Goal: Task Accomplishment & Management: Complete application form

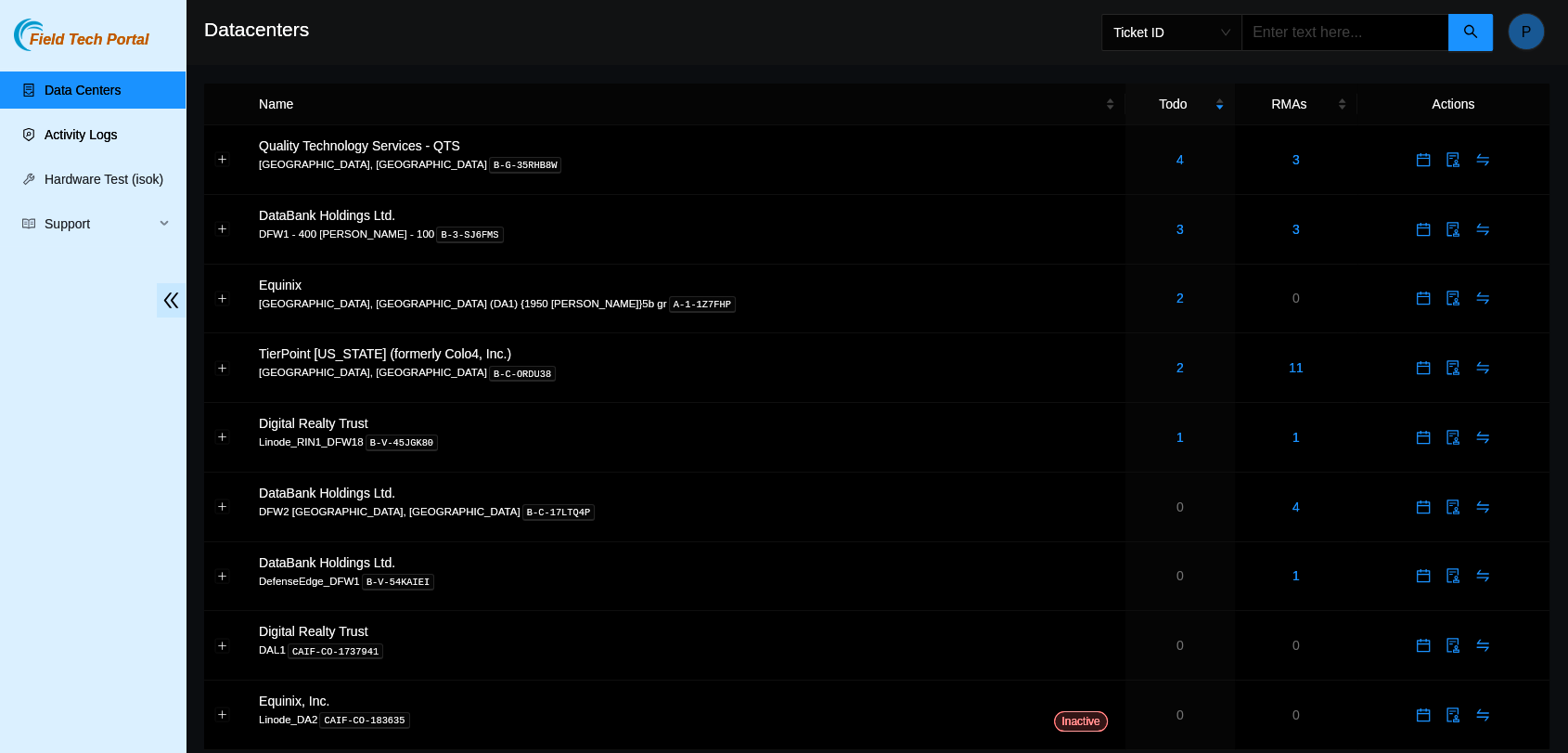
click at [118, 142] on link "Activity Logs" at bounding box center [81, 135] width 73 height 15
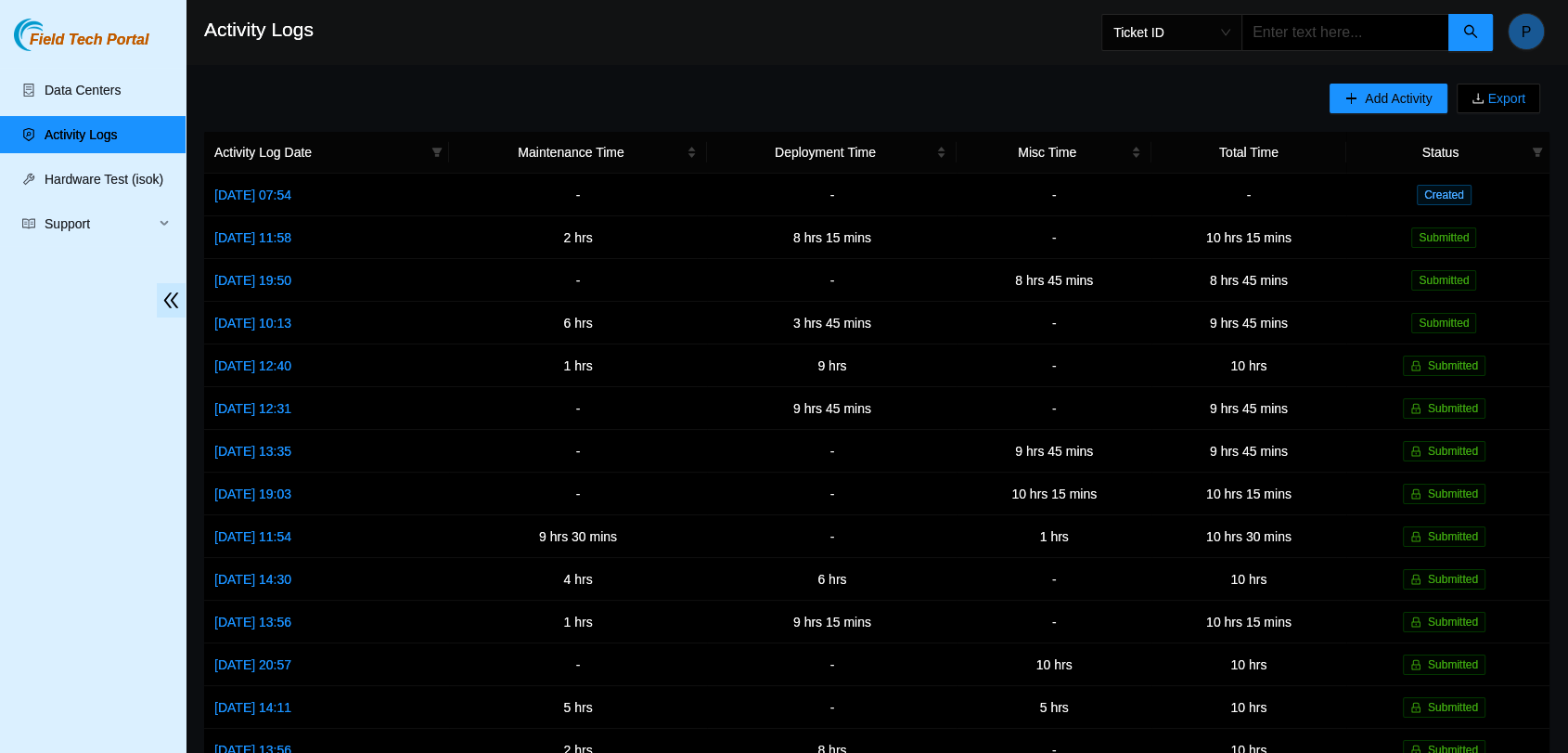
click at [45, 127] on link "Activity Logs" at bounding box center [81, 135] width 73 height 15
click at [288, 235] on link "[DATE] 11:58" at bounding box center [252, 237] width 77 height 15
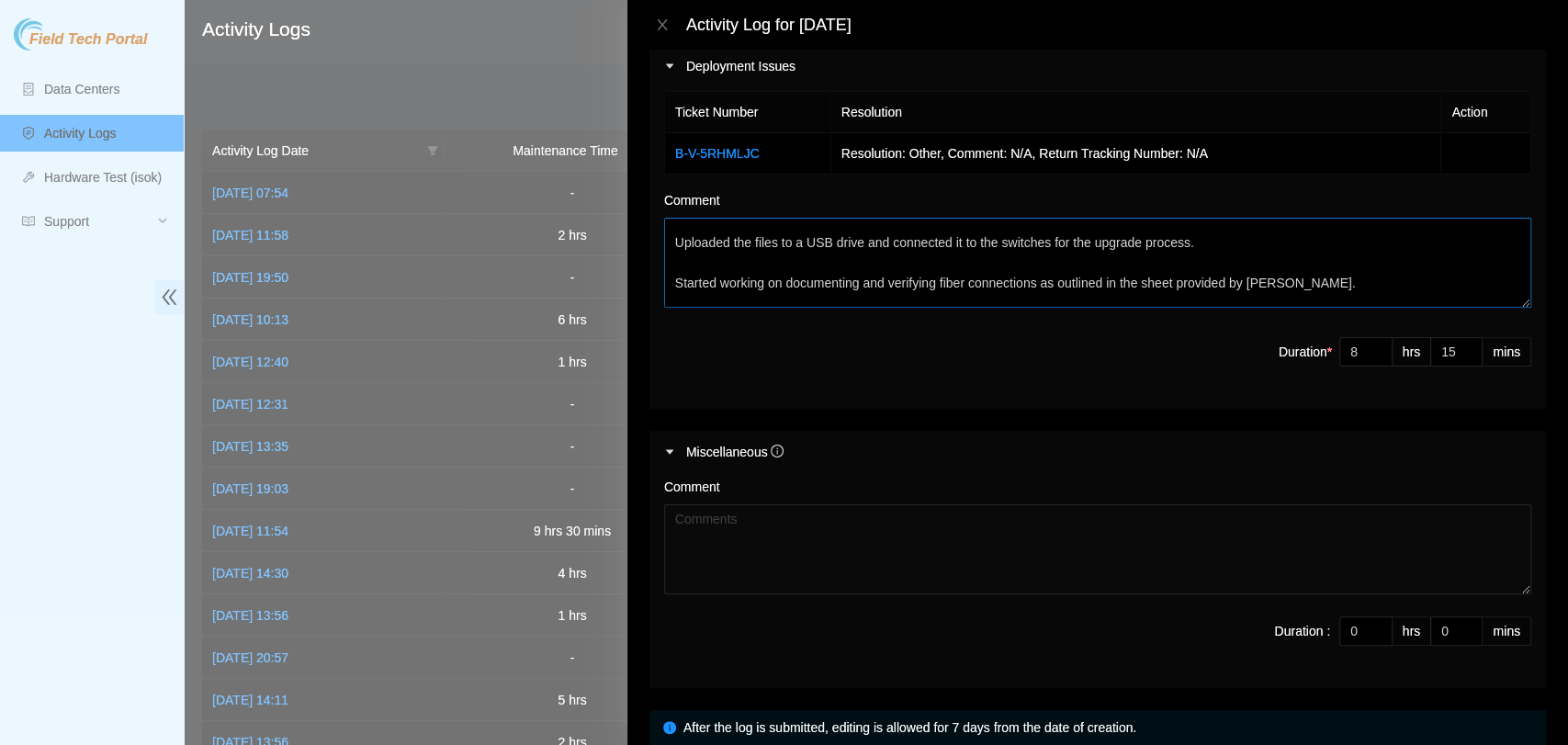
scroll to position [101, 0]
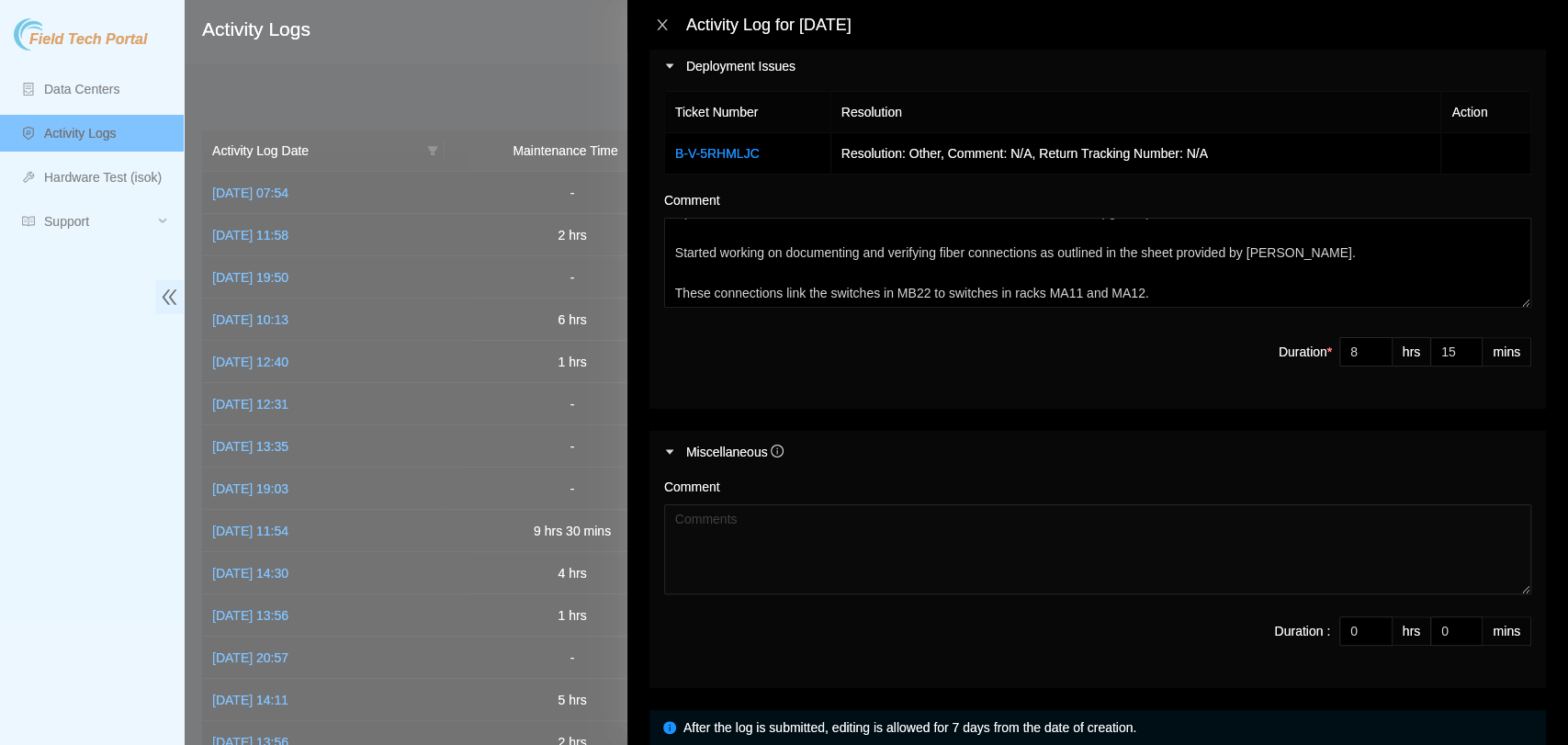
click at [658, 22] on icon "close" at bounding box center [662, 25] width 15 height 15
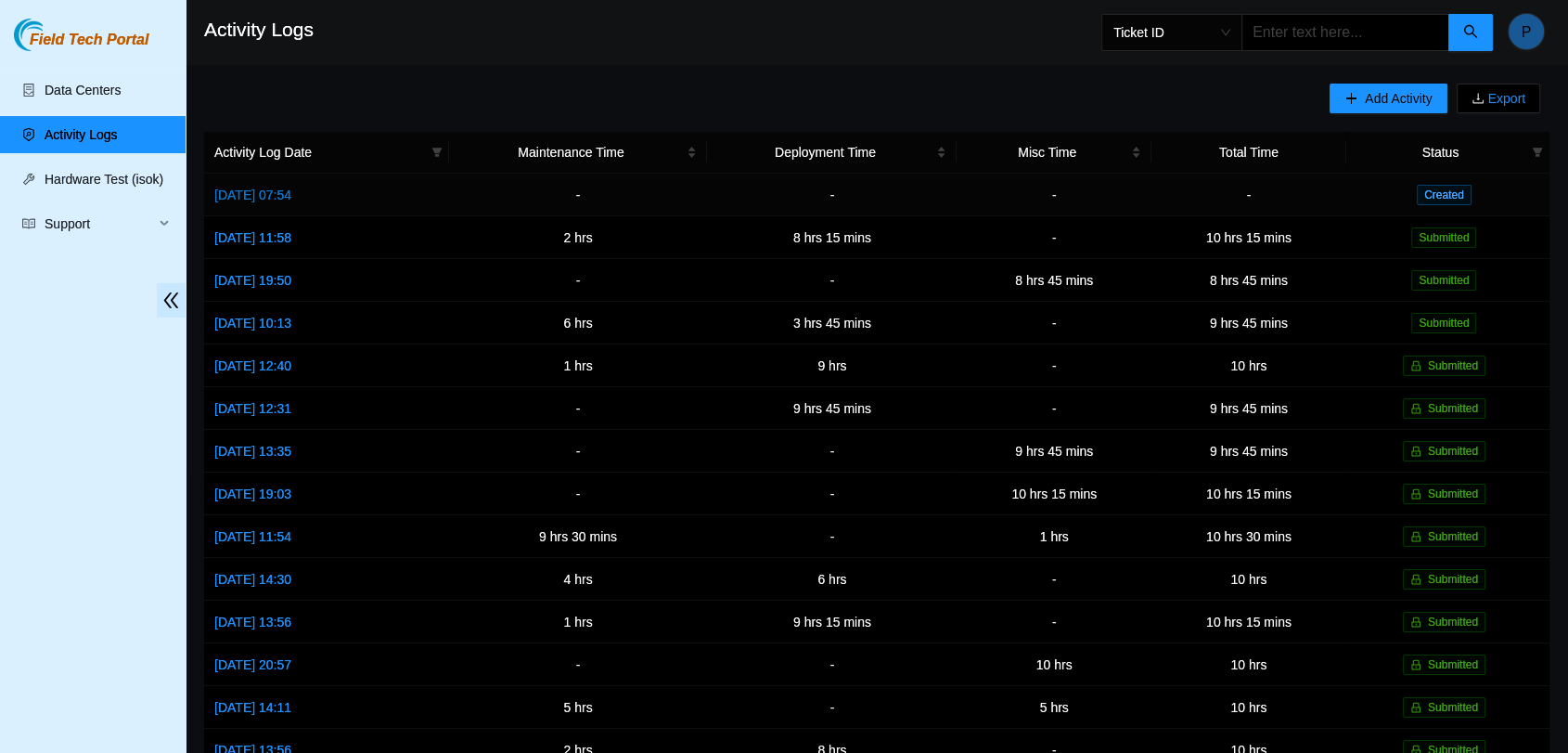
click at [291, 187] on link "[DATE] 07:54" at bounding box center [252, 195] width 77 height 15
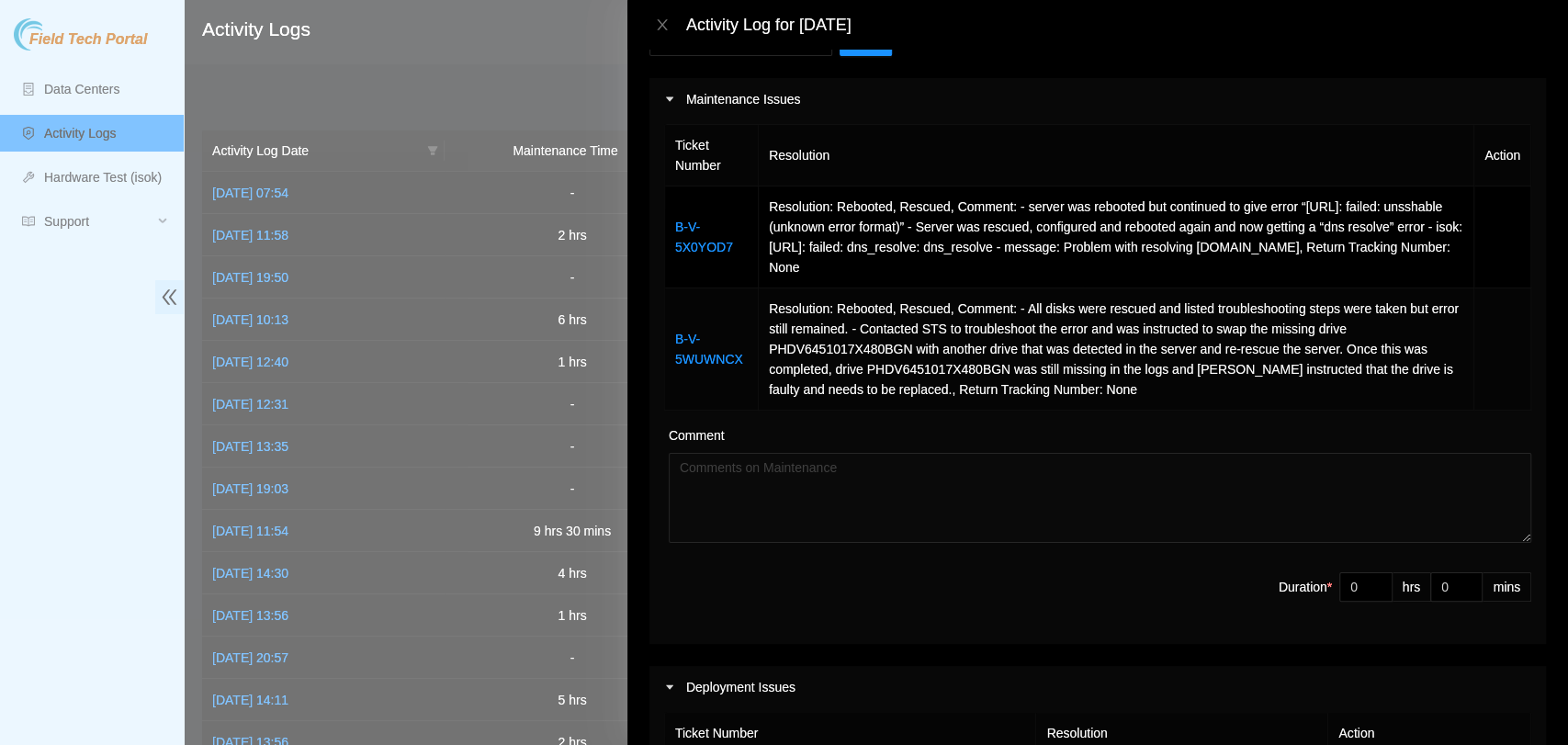
scroll to position [204, 0]
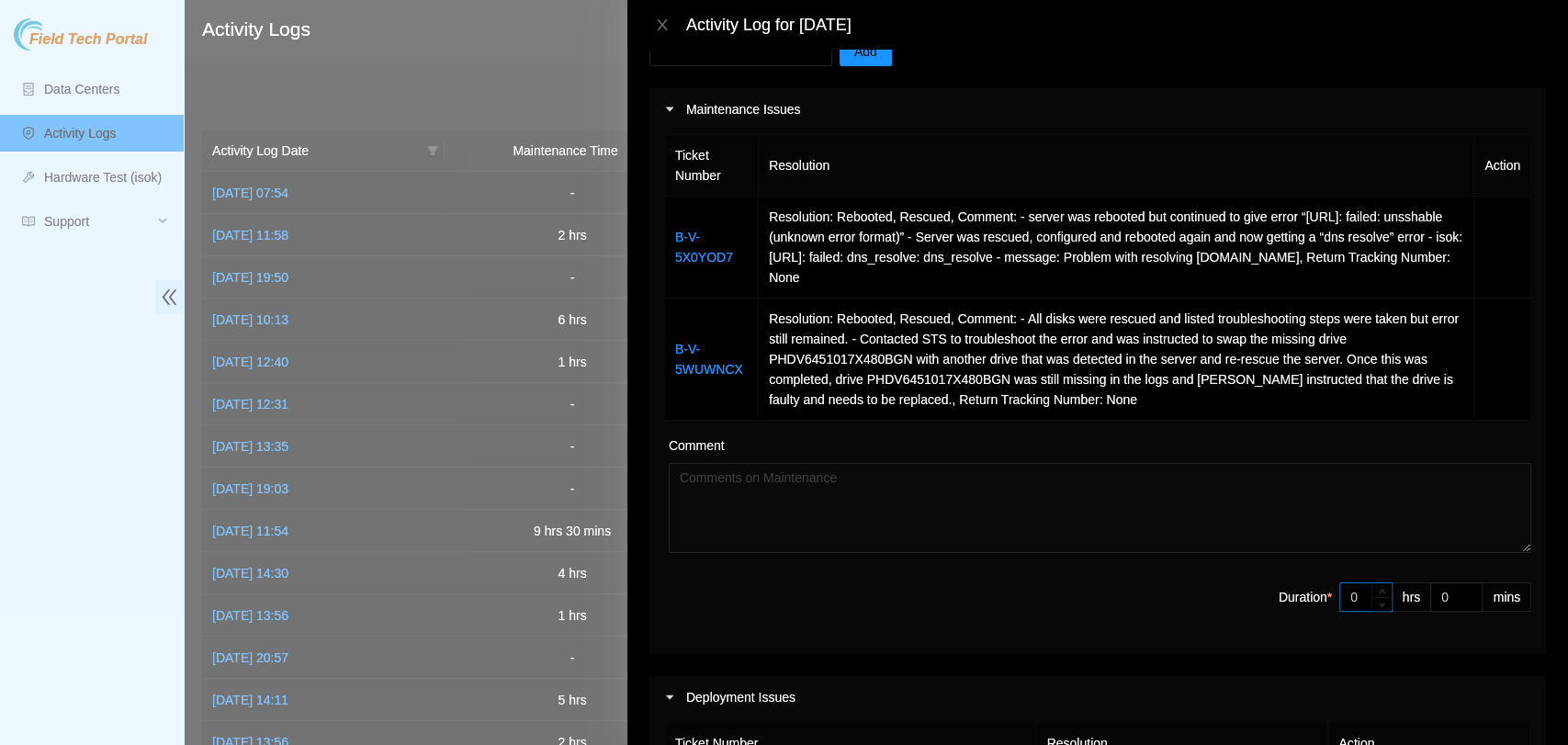
click at [1340, 595] on input "0" at bounding box center [1365, 597] width 52 height 27
type input "5"
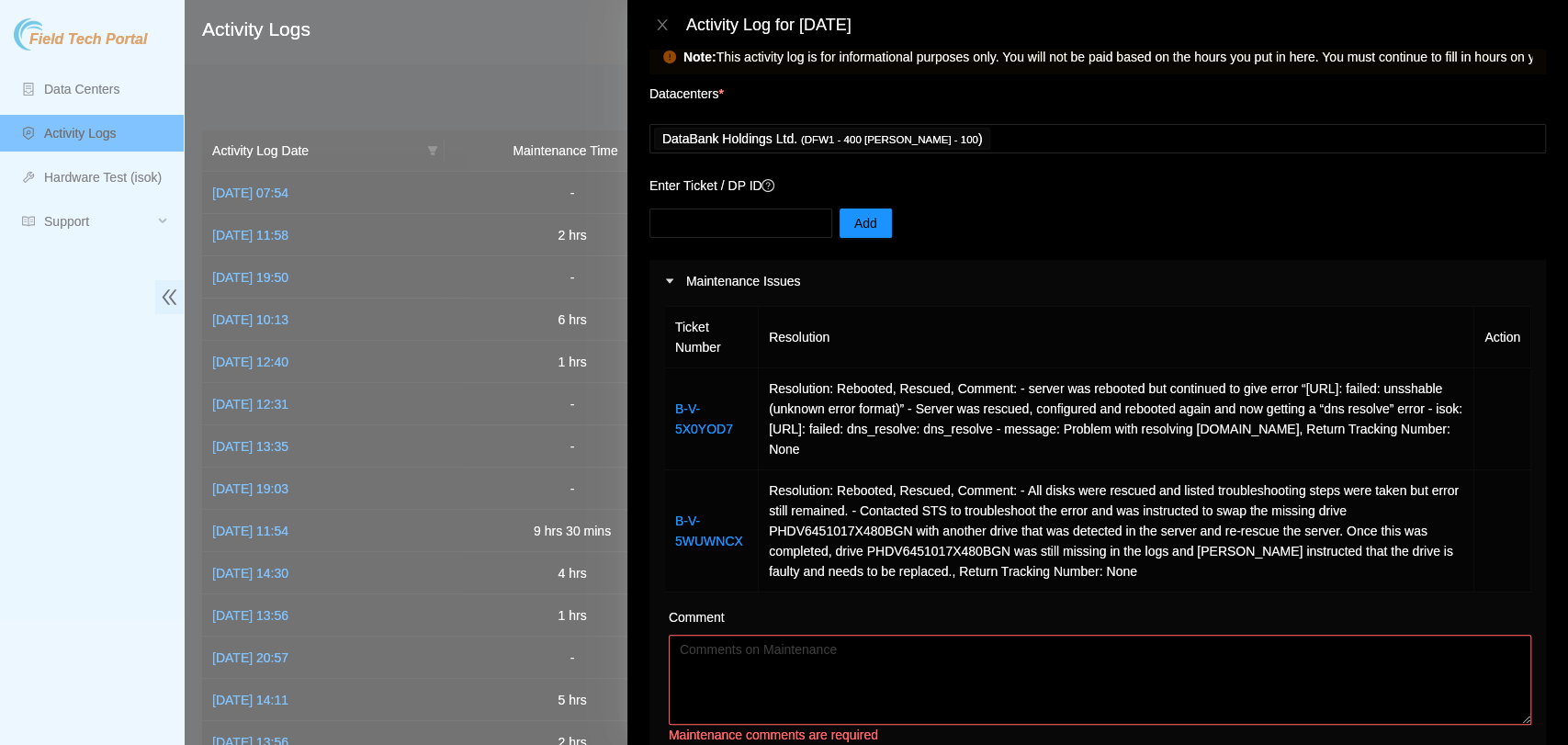
scroll to position [0, 0]
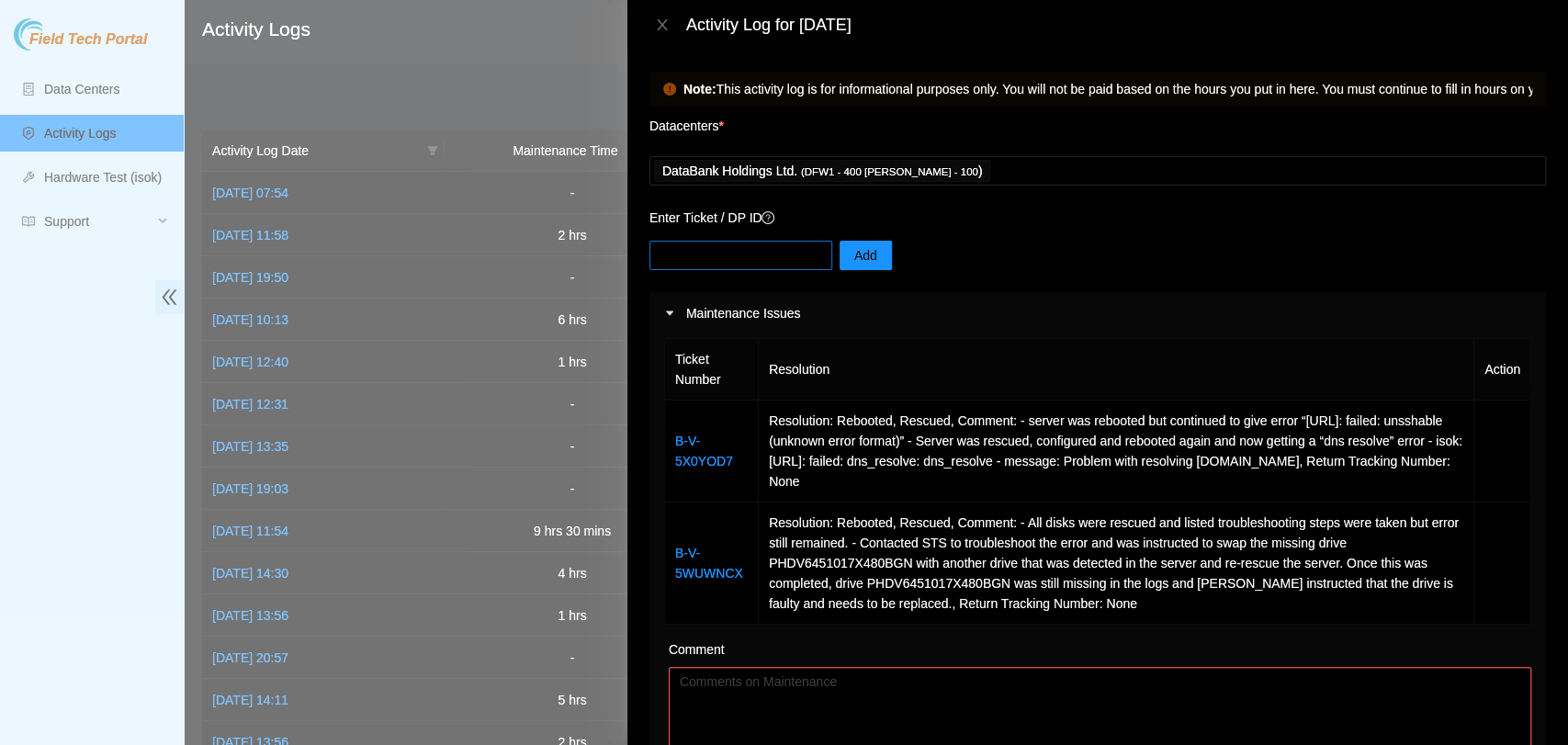
type input "5"
click at [760, 251] on input "text" at bounding box center [740, 255] width 183 height 29
paste input "DP84220"
type input "DP84220"
click at [854, 257] on span "Add" at bounding box center [865, 256] width 23 height 21
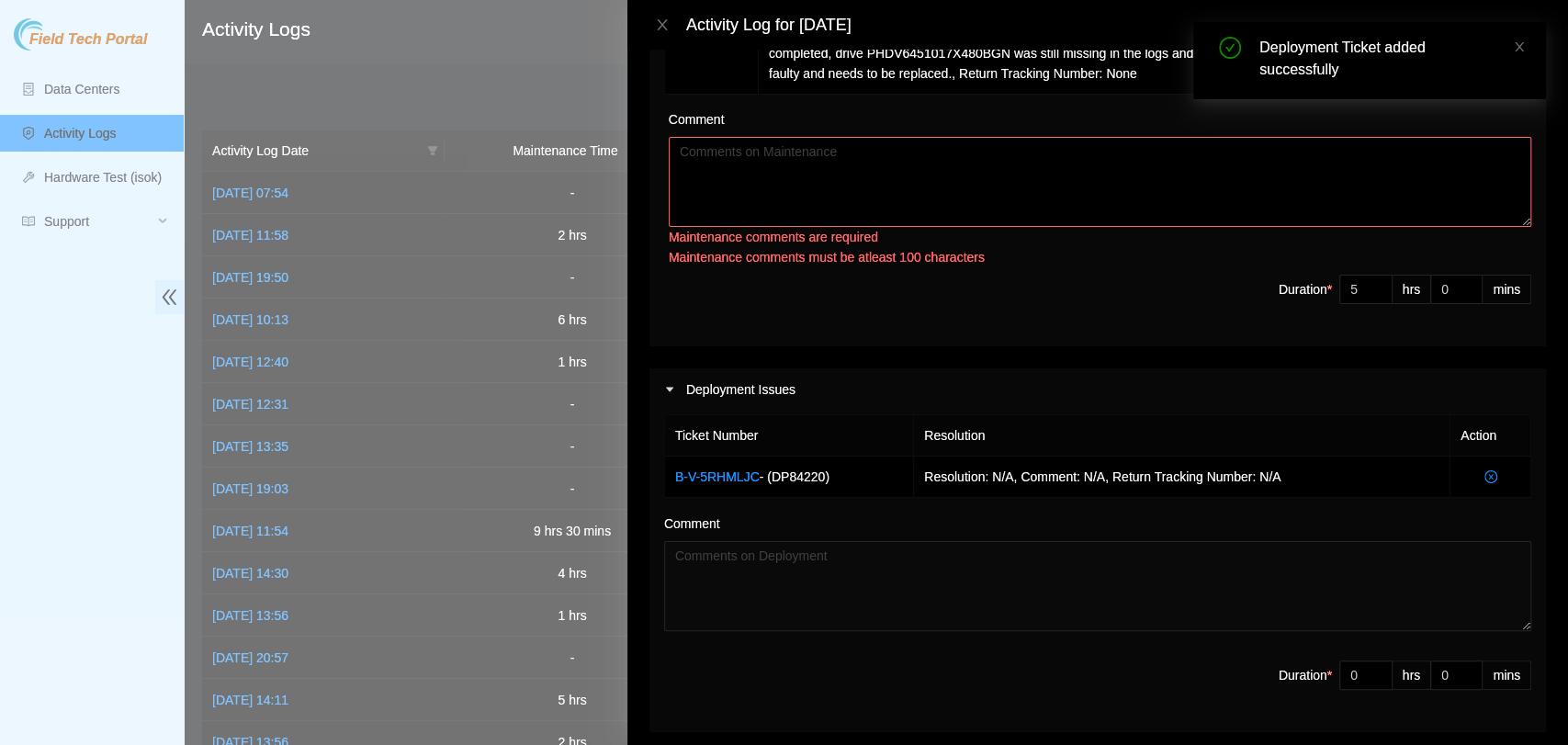
scroll to position [714, 0]
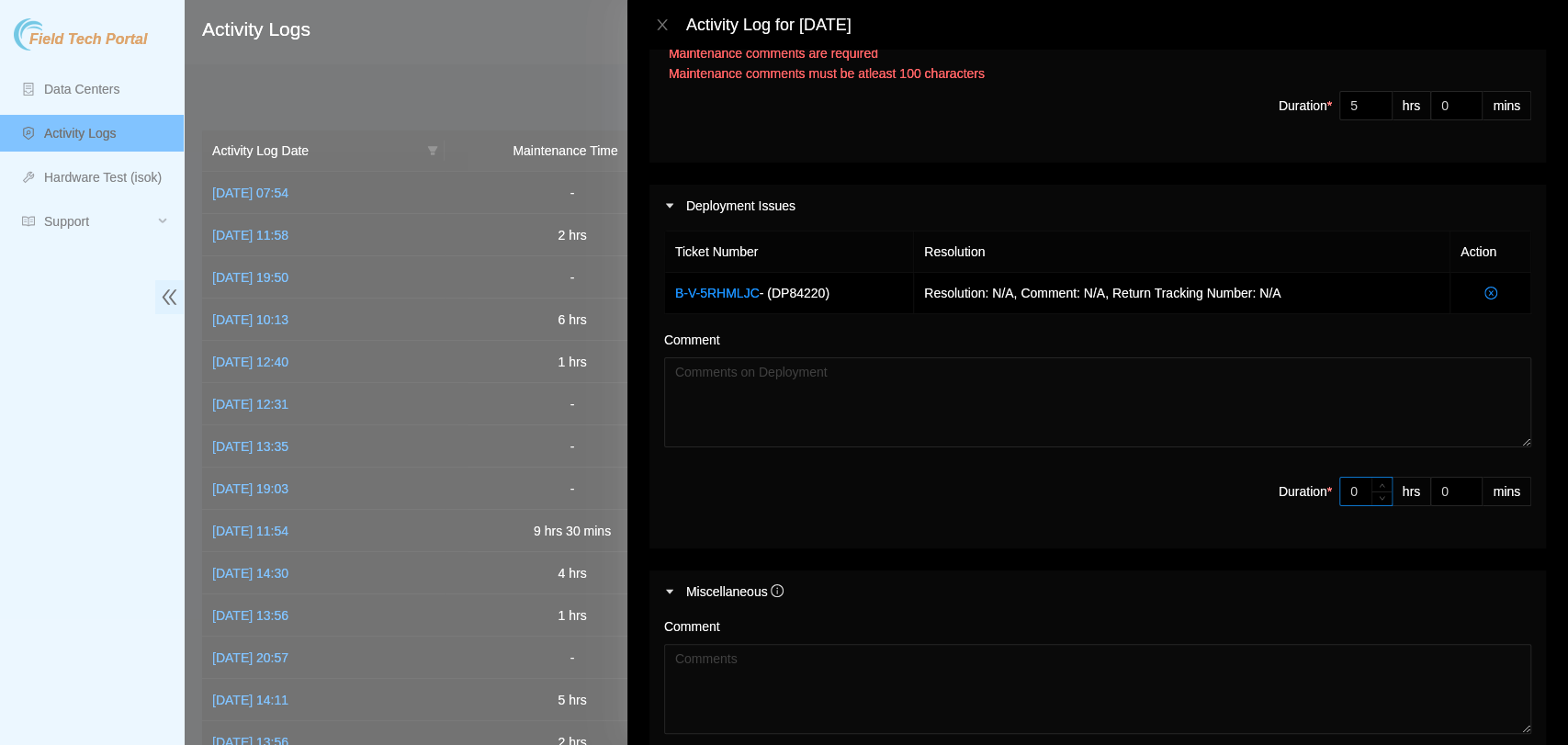
click at [1342, 487] on input "0" at bounding box center [1365, 490] width 52 height 27
type input "4"
type input "9"
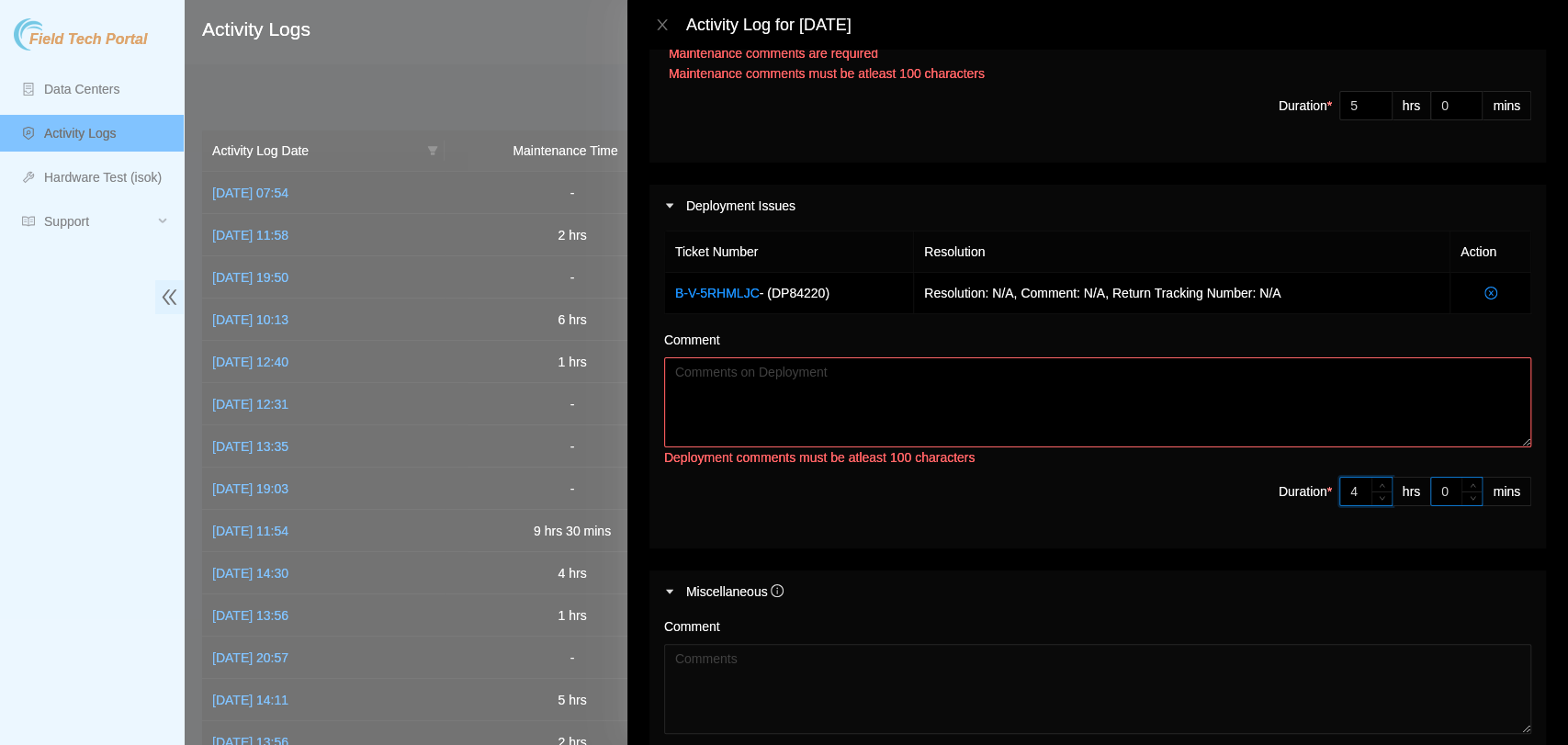
type input "4"
click at [1433, 494] on input "0" at bounding box center [1456, 490] width 51 height 27
type input "1"
type input "15"
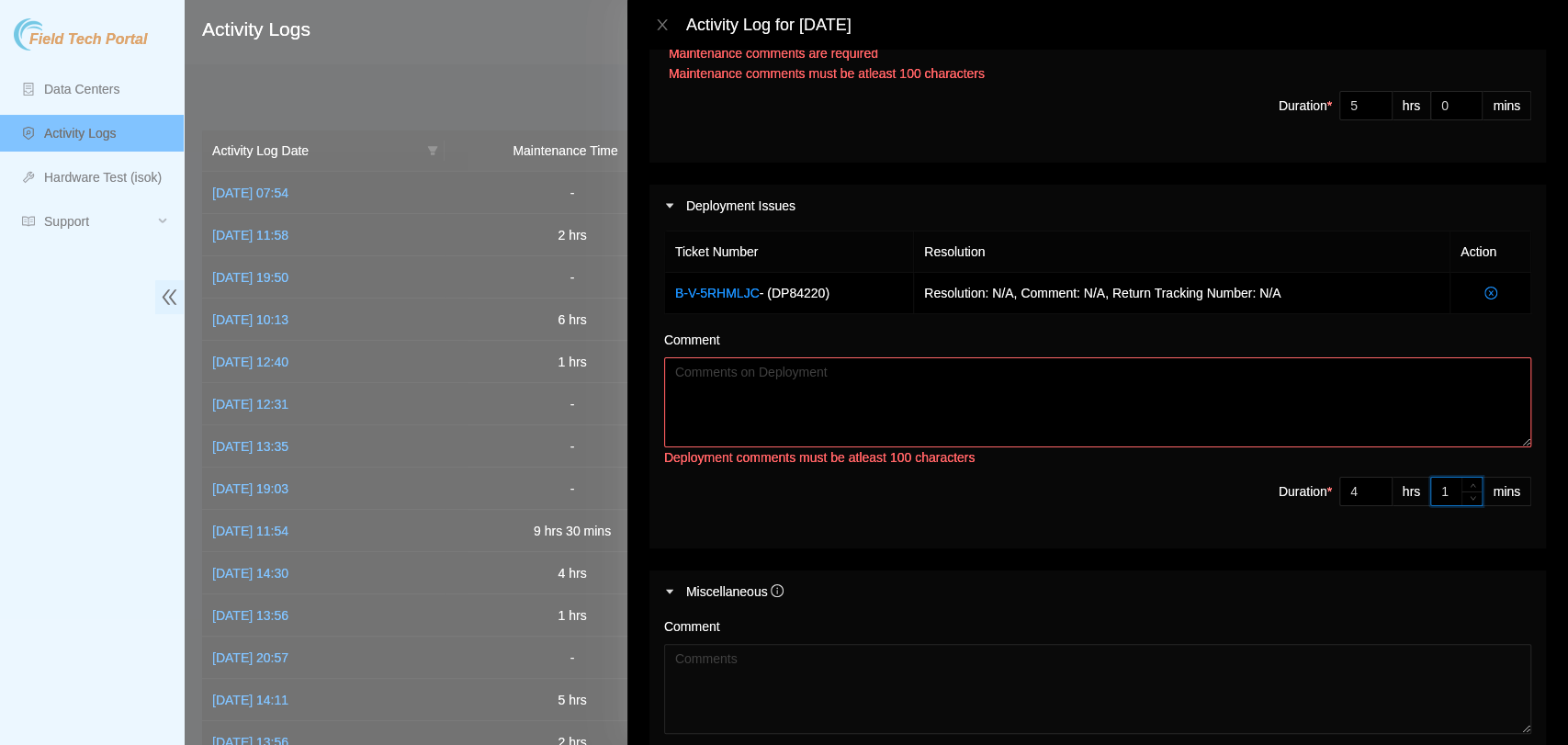
type input "15"
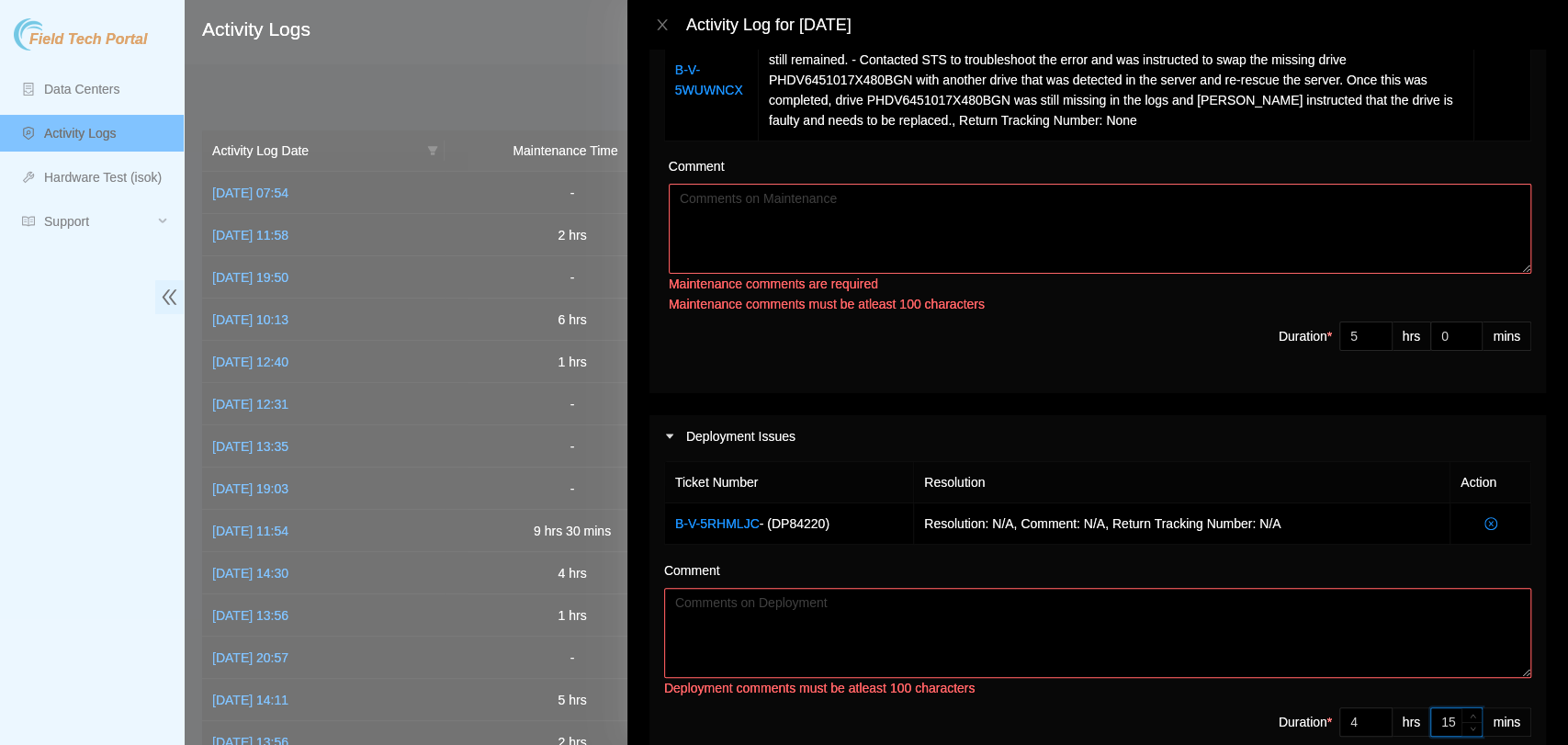
scroll to position [204, 0]
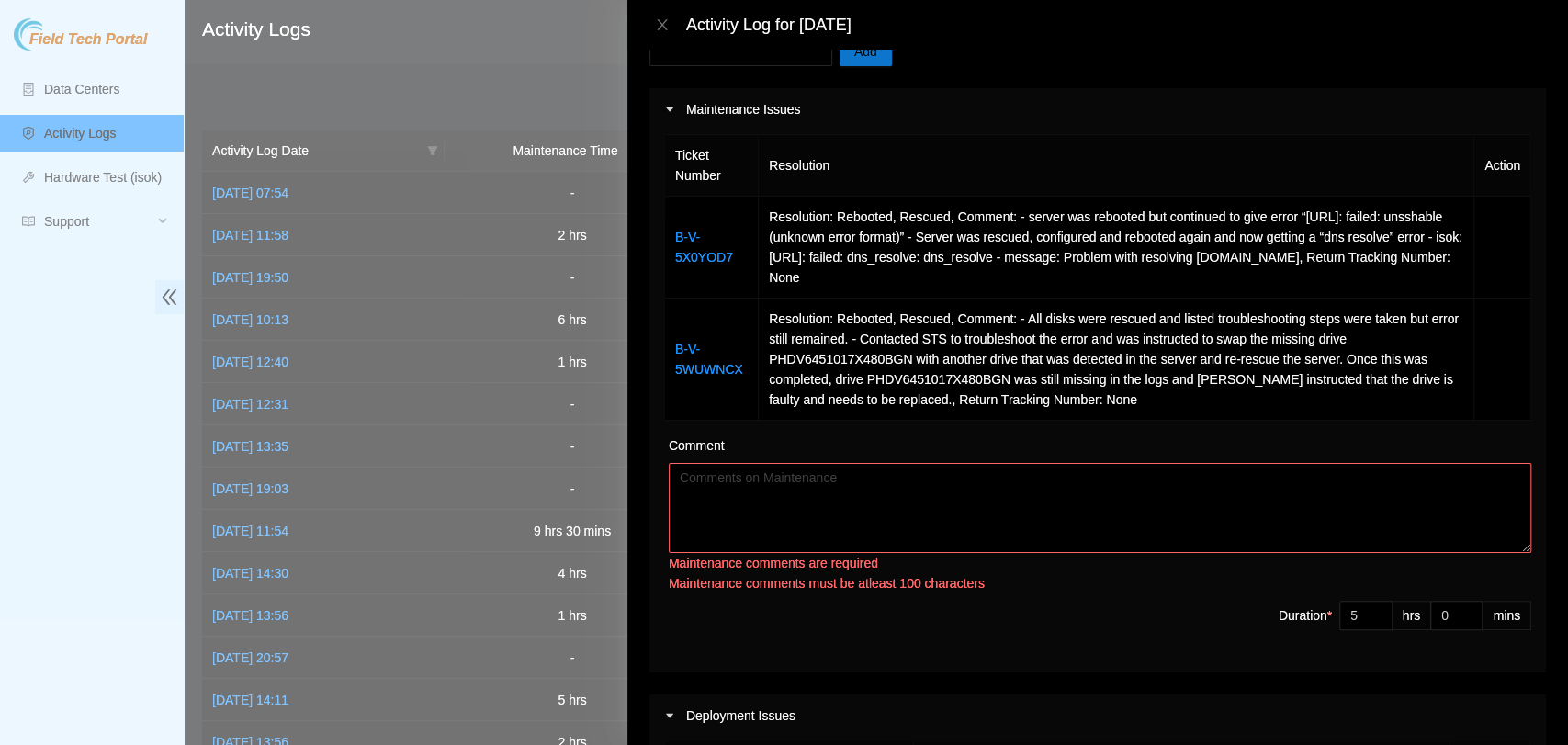
type input "15"
drag, startPoint x: 1148, startPoint y: 511, endPoint x: 1161, endPoint y: 504, distance: 14.8
click at [1154, 509] on textarea "Comment" at bounding box center [1100, 508] width 862 height 90
paste textarea "Collaborated with Noufal to upgrade the switch images on rack MB22. Noufal prov…"
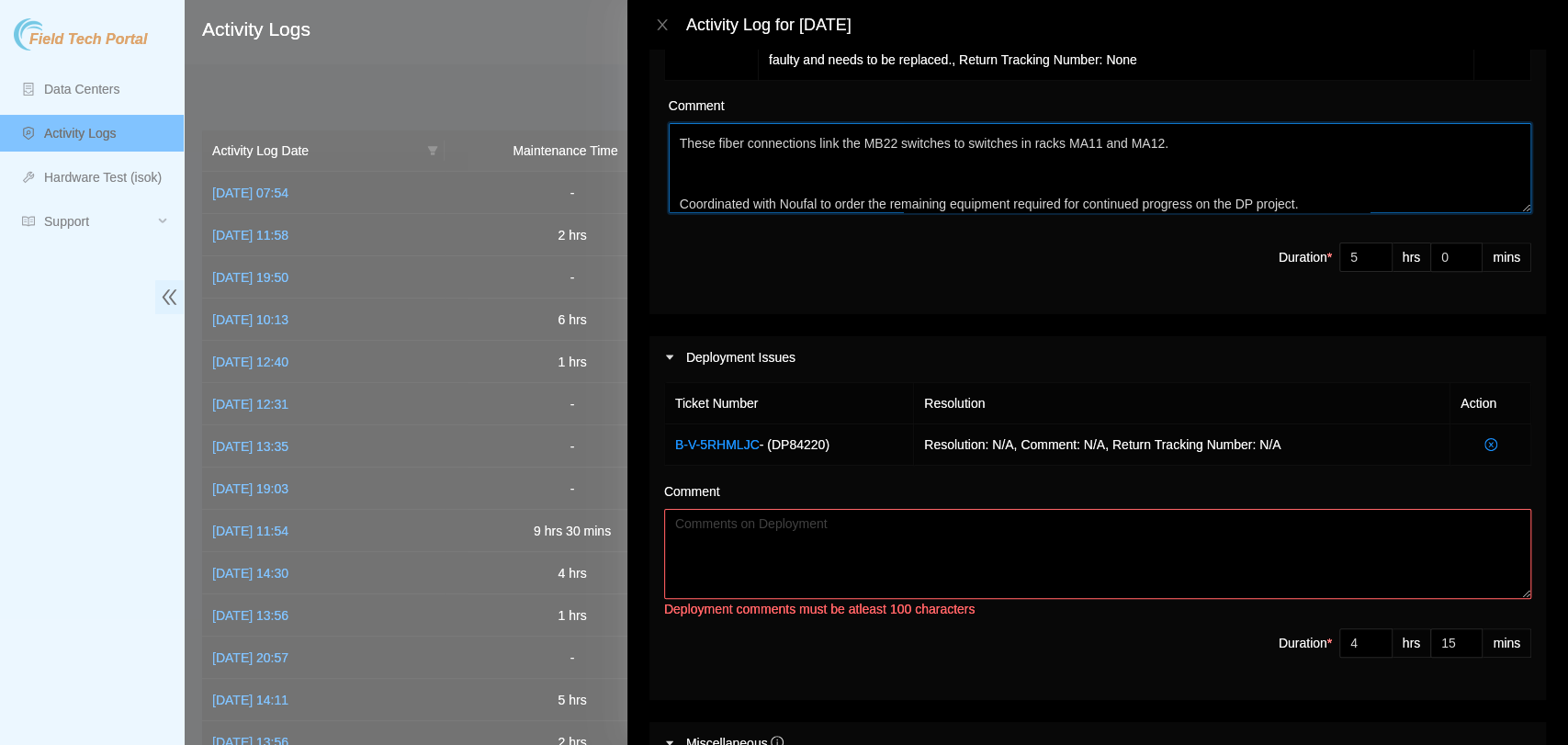
scroll to position [815, 0]
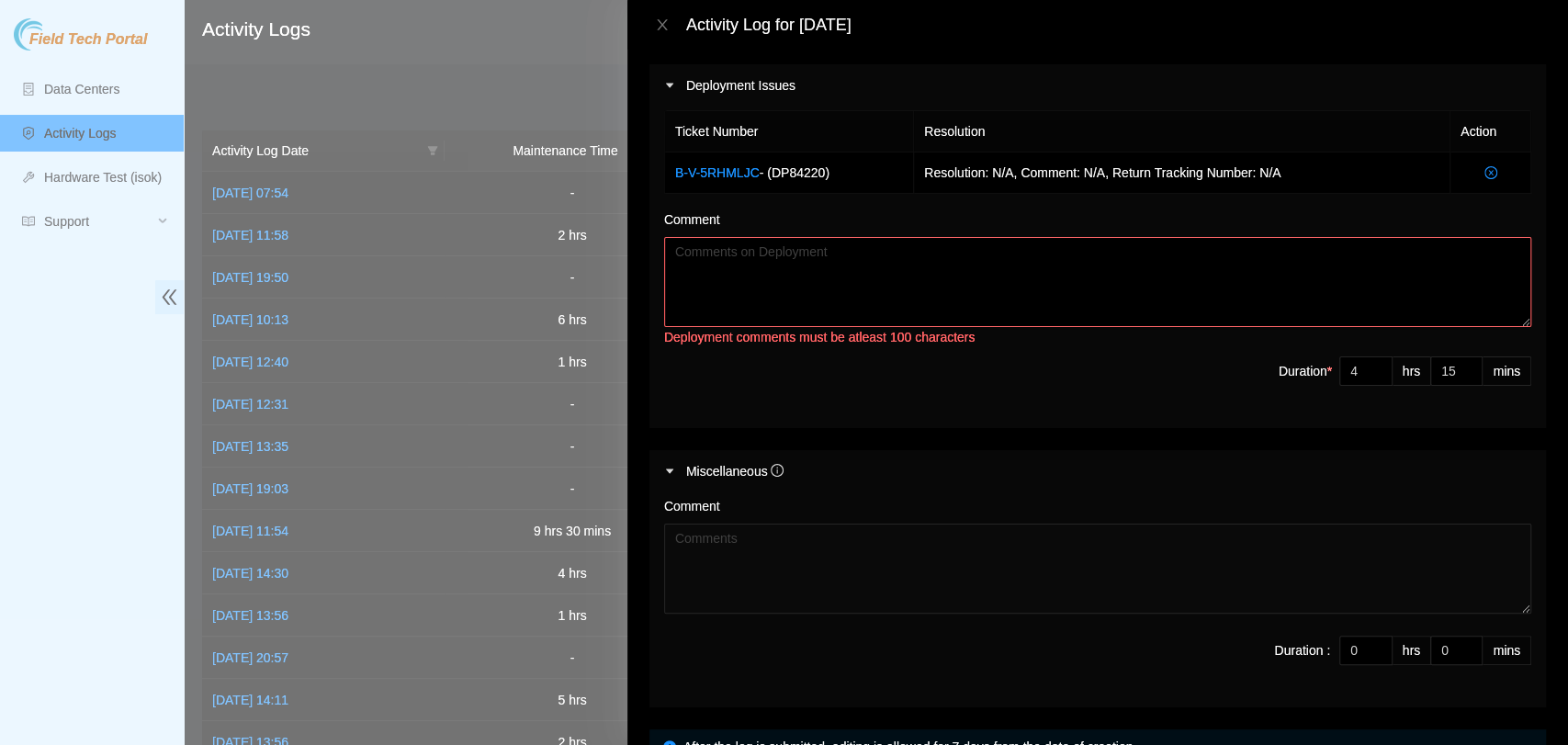
type textarea "Collaborated with Noufal to upgrade the switch images on rack MB22. Noufal prov…"
paste textarea "Collaborated with Noufal to upgrade the switch images on rack MB22. Noufal prov…"
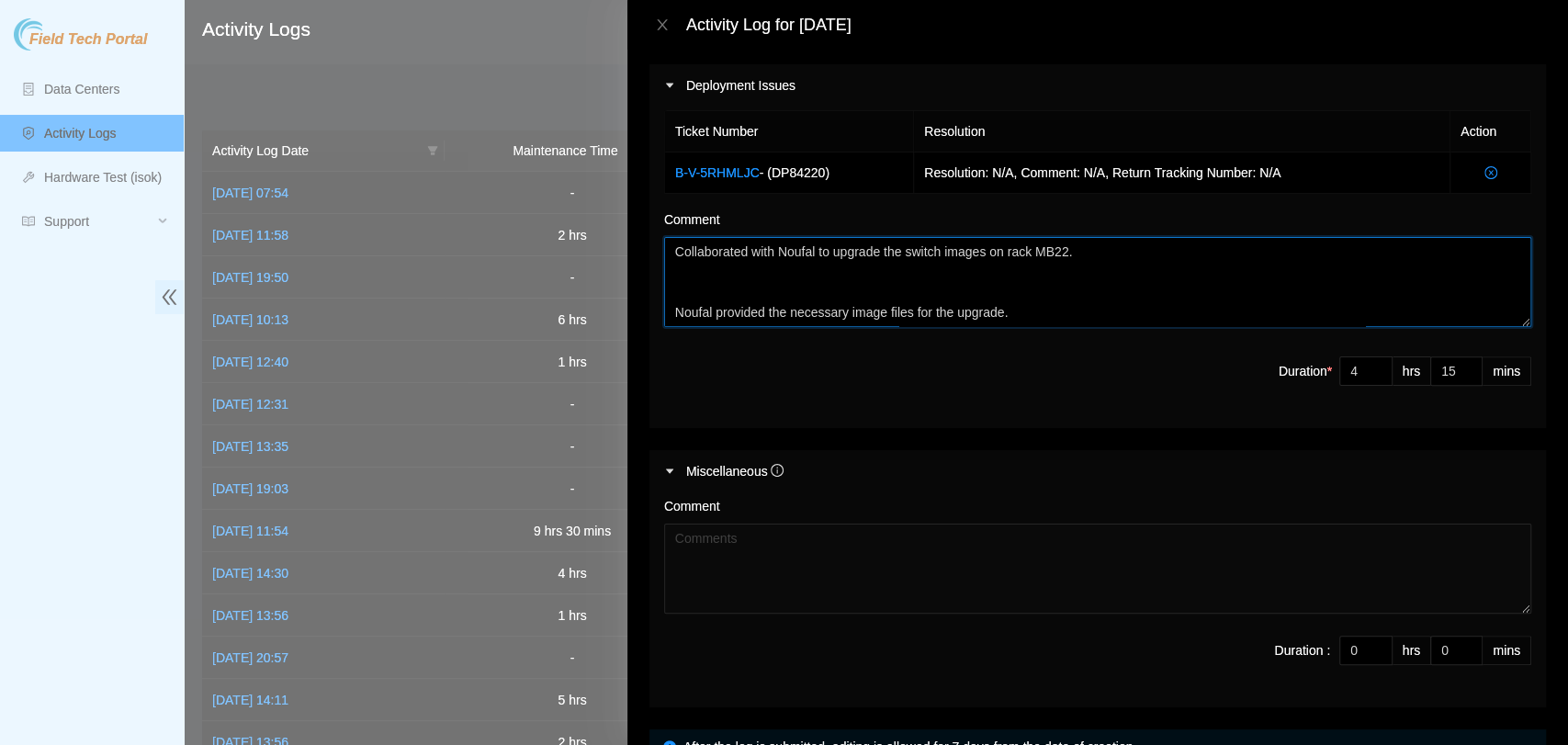
scroll to position [236, 0]
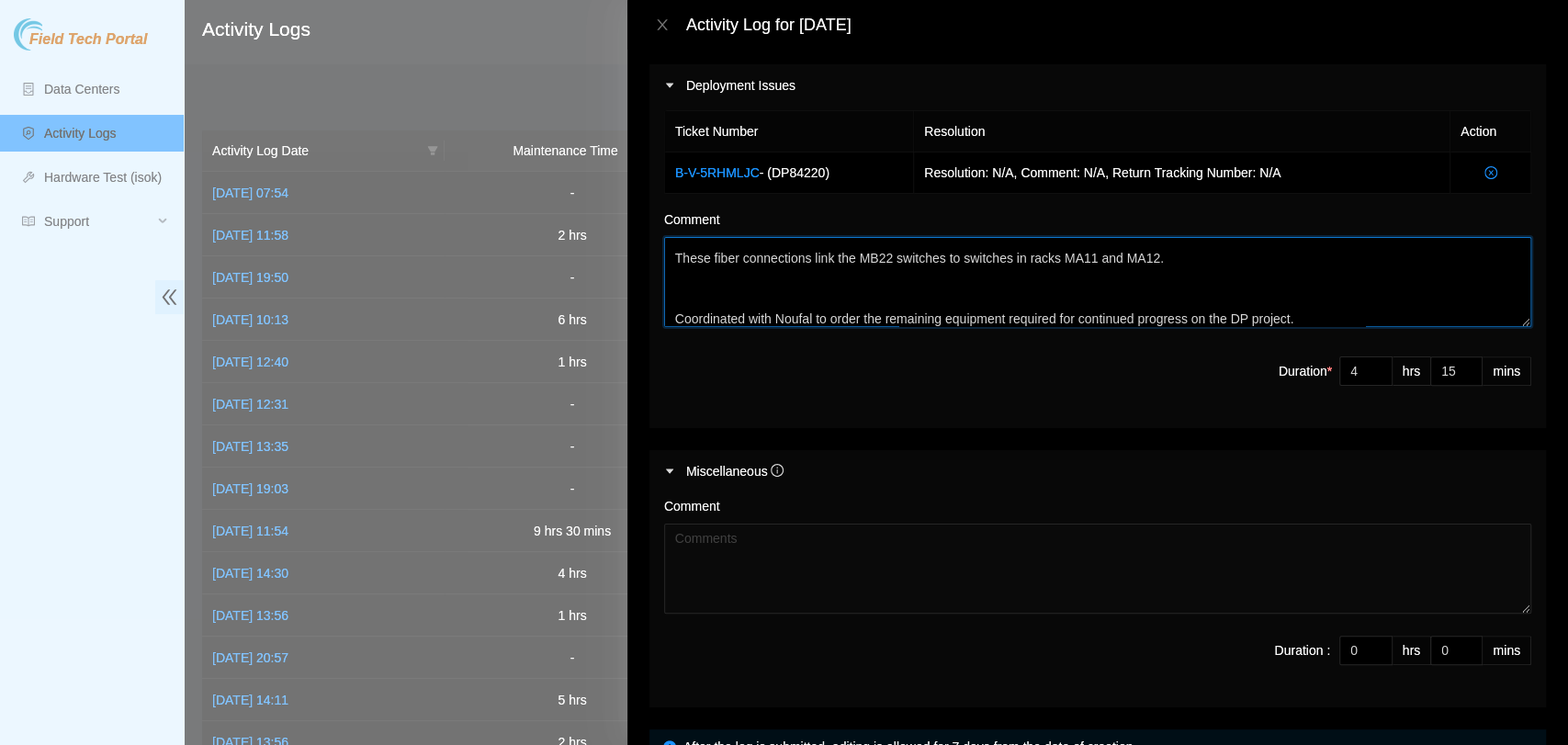
type textarea "Collaborated with Noufal to upgrade the switch images on rack MB22. Noufal prov…"
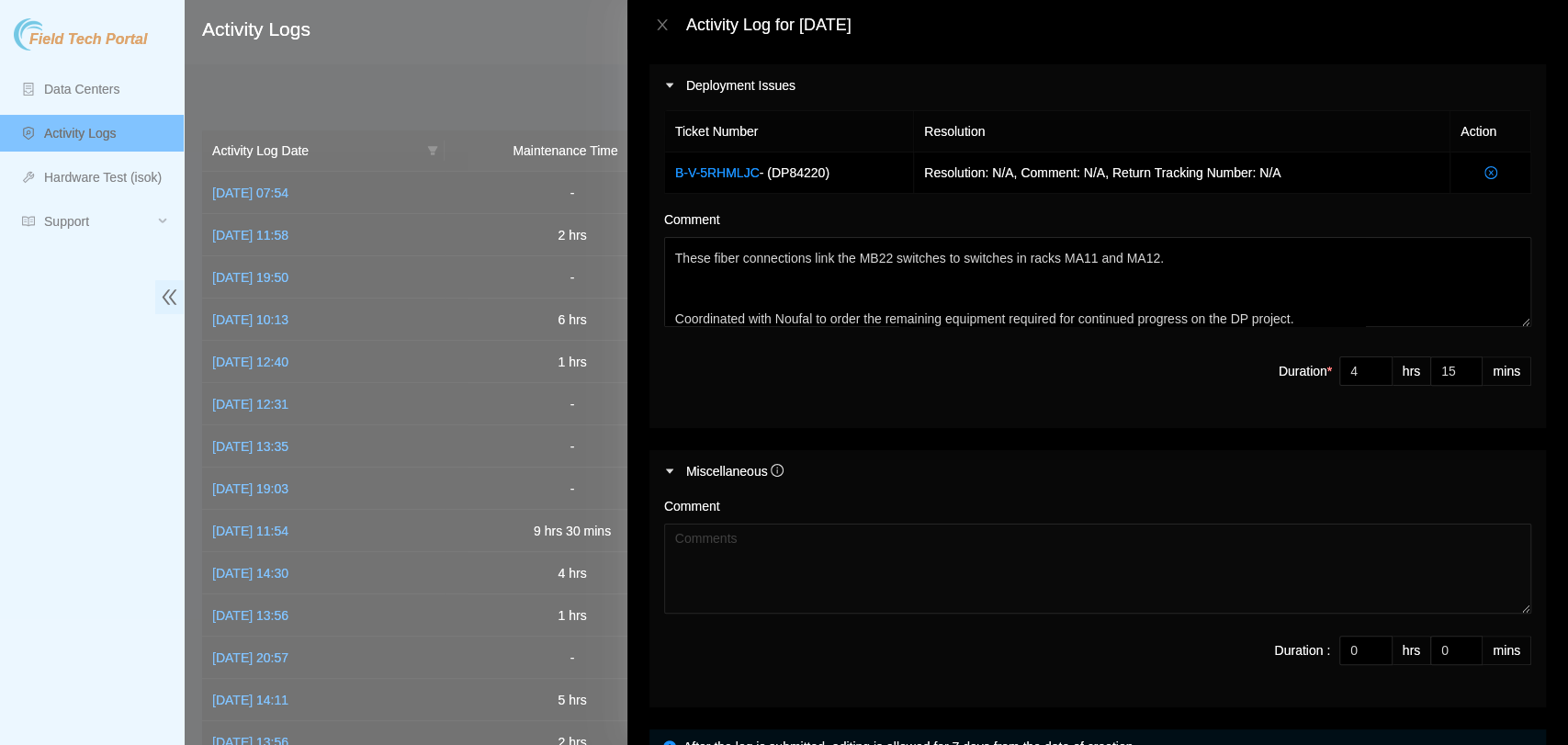
click at [843, 405] on span "Duration * 4 hrs 15 mins" at bounding box center [1097, 381] width 867 height 52
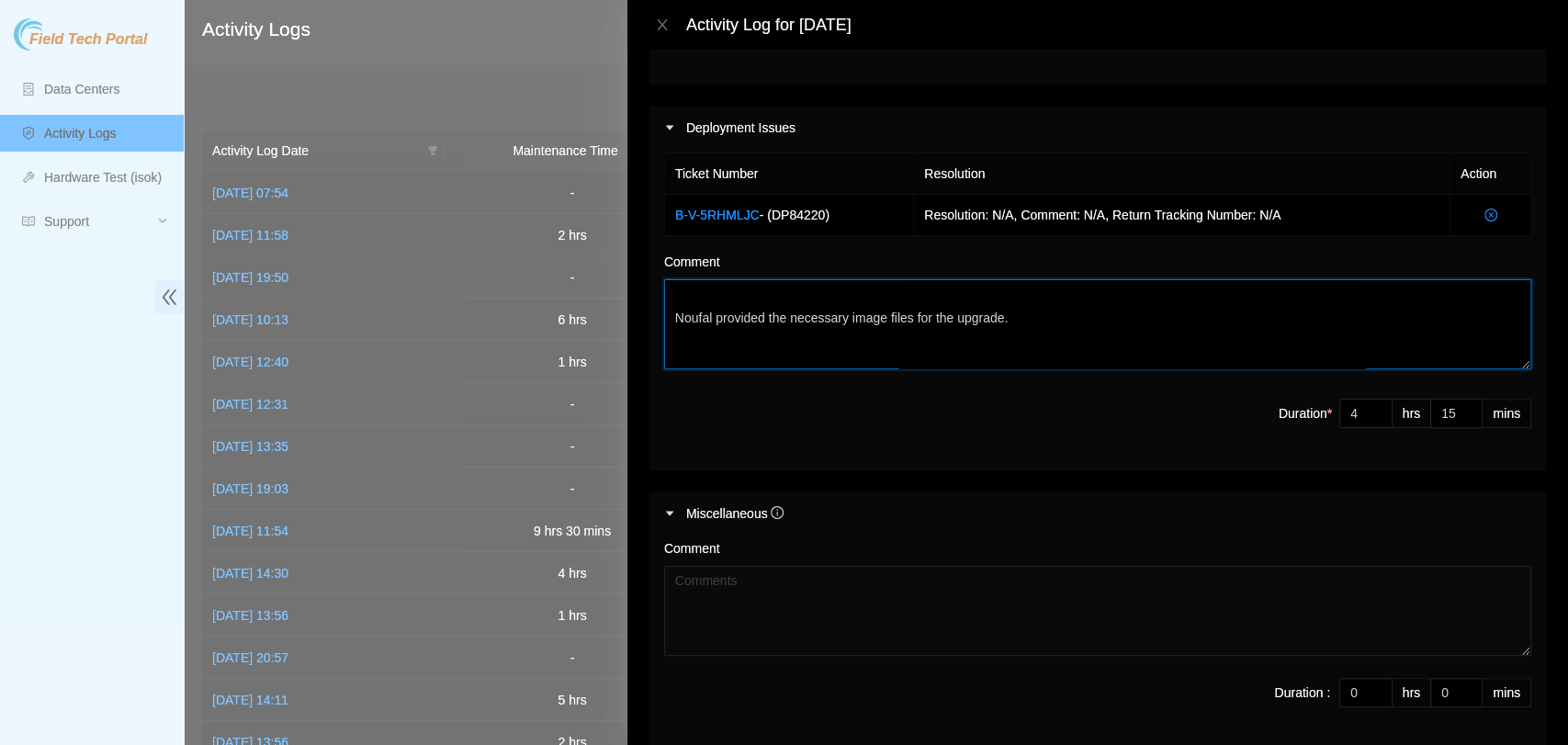
scroll to position [0, 0]
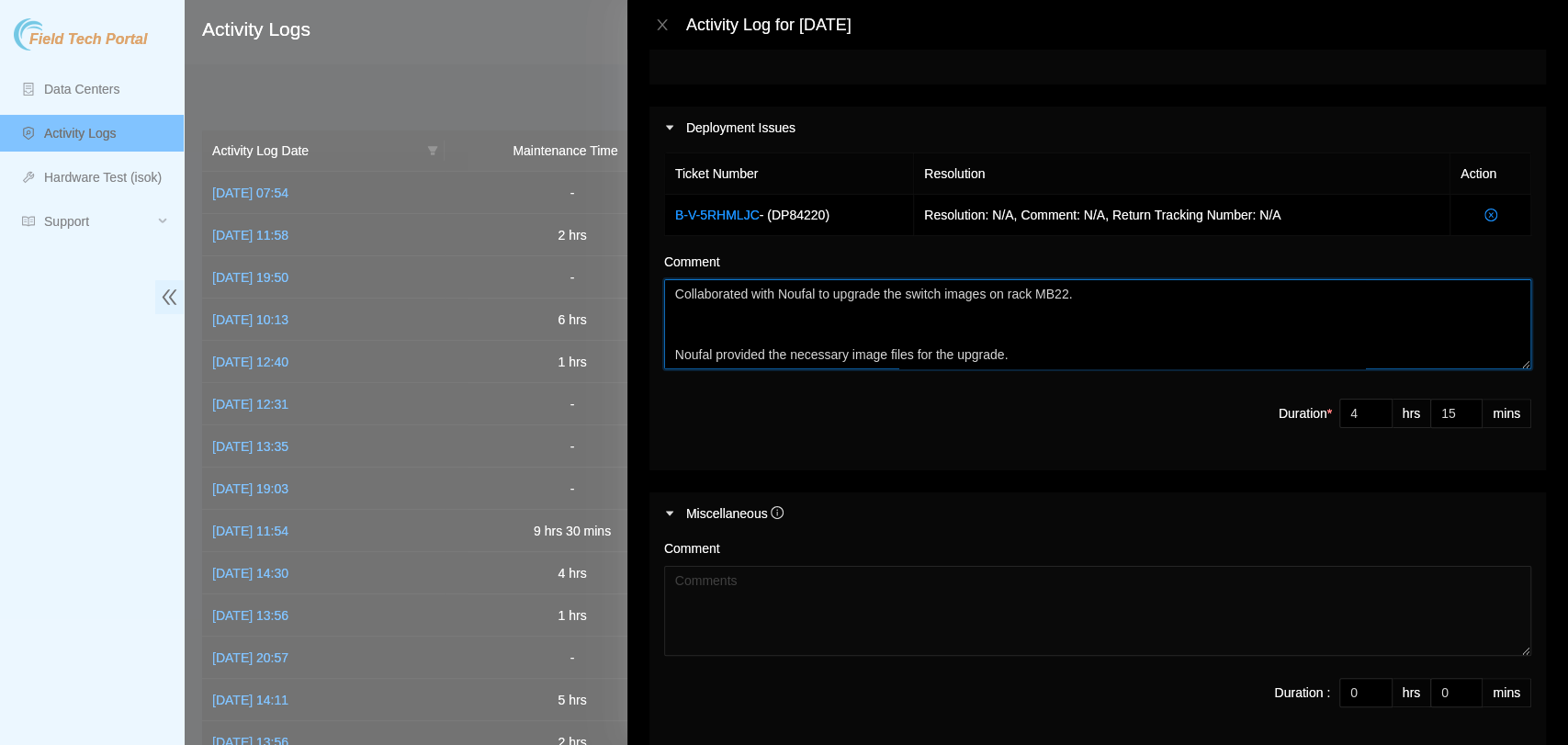
drag, startPoint x: 1321, startPoint y: 358, endPoint x: 633, endPoint y: 235, distance: 698.9
click at [633, 235] on div "Note: This activity log is for informational purposes only. You will not be pai…" at bounding box center [1097, 397] width 940 height 695
